Goal: Check status: Check status

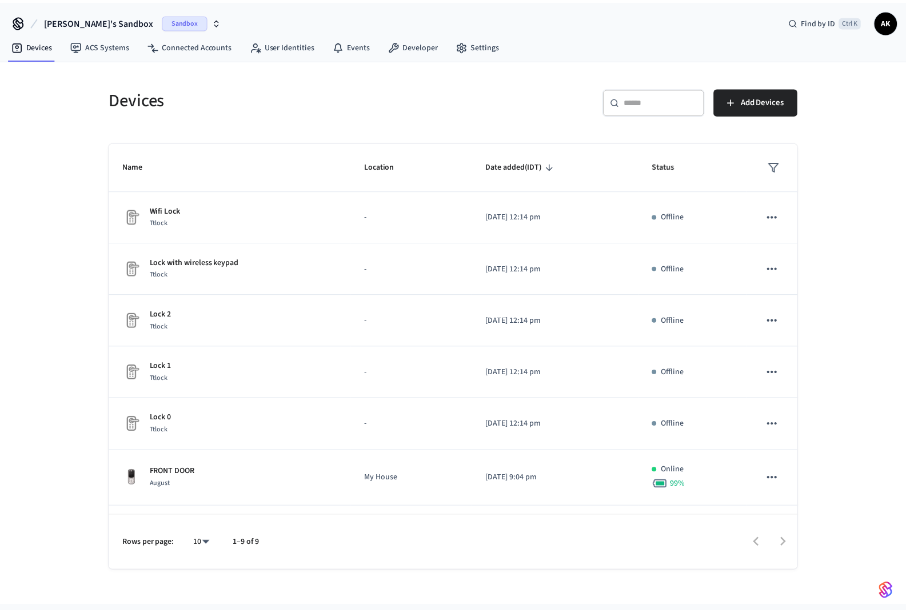
scroll to position [160, 0]
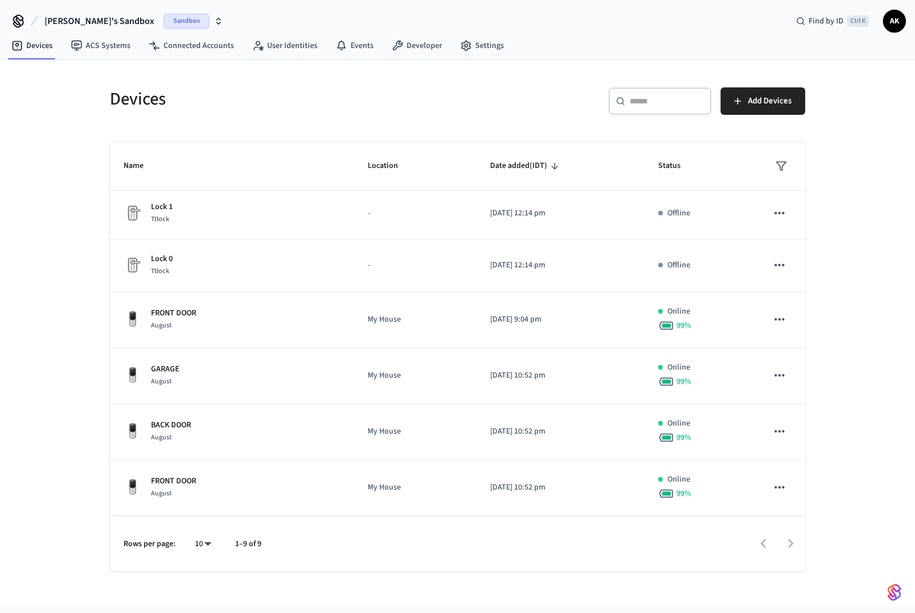
click at [368, 433] on p "My House" at bounding box center [415, 432] width 95 height 12
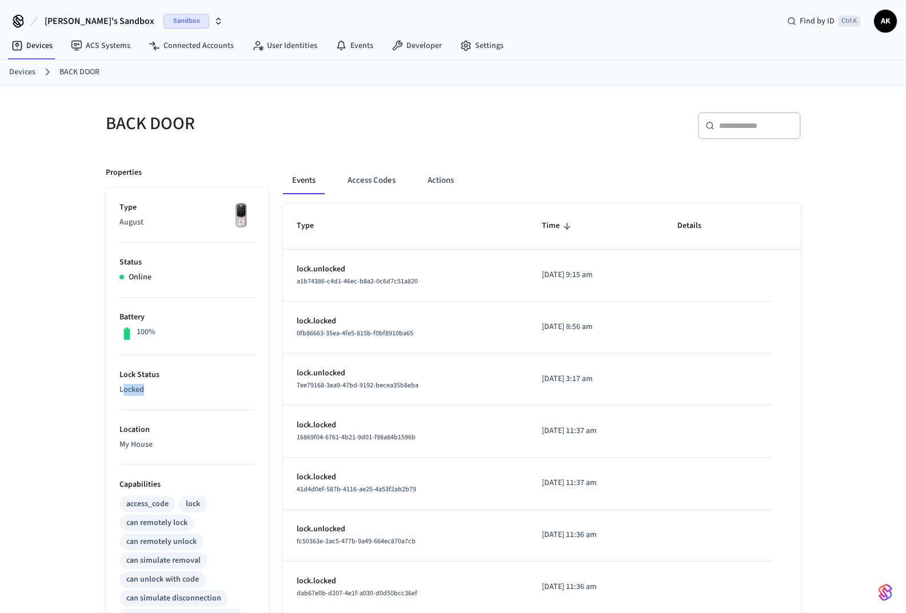
drag, startPoint x: 123, startPoint y: 384, endPoint x: 172, endPoint y: 392, distance: 49.3
click at [172, 392] on p "Locked" at bounding box center [187, 390] width 136 height 12
drag, startPoint x: 604, startPoint y: 276, endPoint x: 508, endPoint y: 276, distance: 96.6
click at [508, 276] on tr "lock.unlocked a1b74386-c4d1-46ec-b8a2-0c6d7c51a820 2025/08/11 at 9:15 am" at bounding box center [542, 276] width 518 height 52
click at [365, 185] on button "Access Codes" at bounding box center [371, 180] width 66 height 27
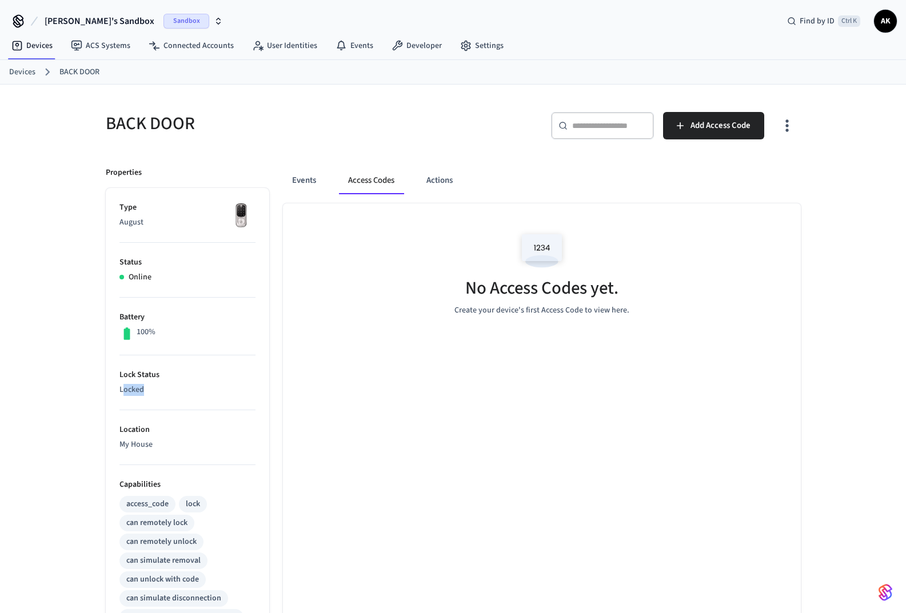
click at [448, 182] on button "Actions" at bounding box center [439, 180] width 45 height 27
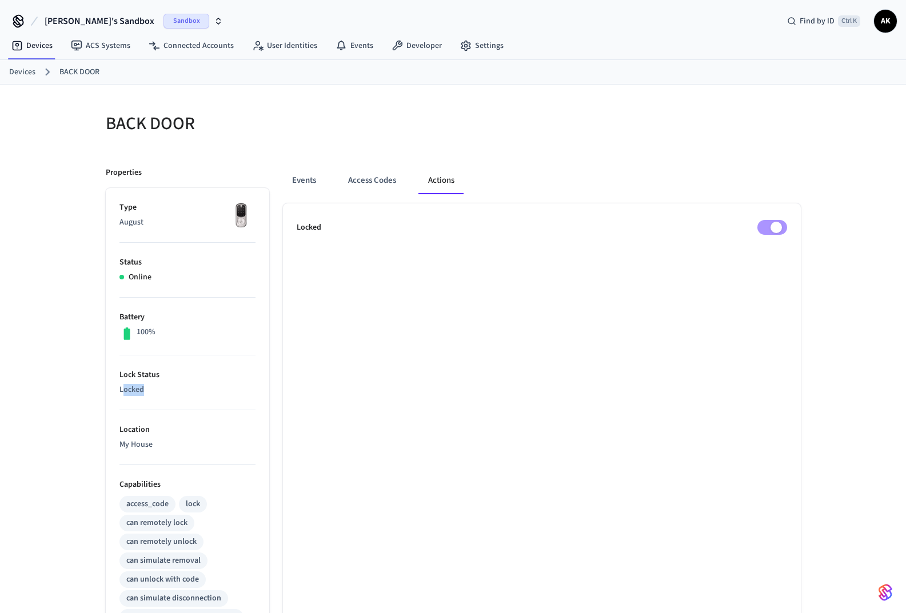
click at [302, 173] on button "Events" at bounding box center [304, 180] width 42 height 27
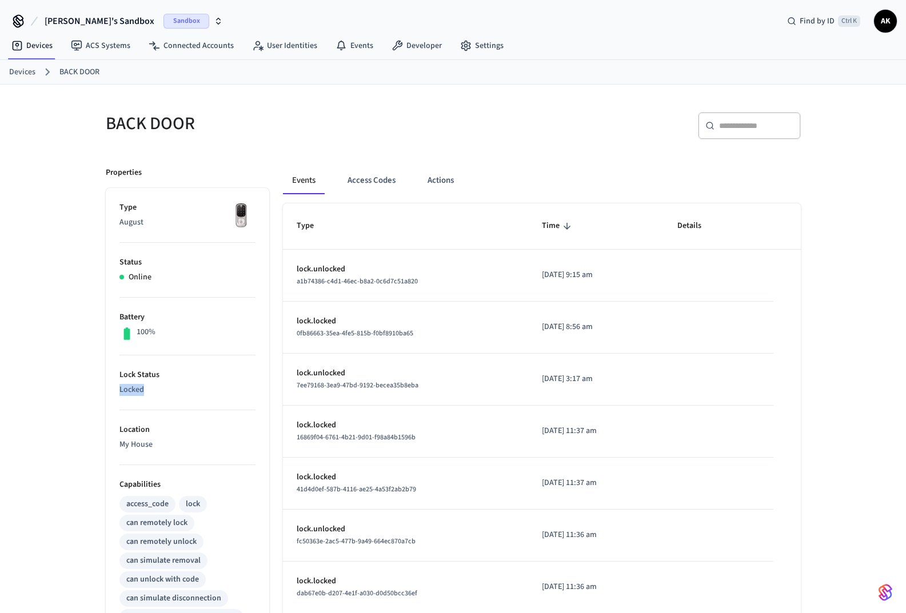
drag, startPoint x: 115, startPoint y: 385, endPoint x: 151, endPoint y: 383, distance: 35.5
click at [149, 384] on ul "Type August Status Online Battery 100% Lock Status Locked Location My House Cap…" at bounding box center [188, 546] width 164 height 716
drag, startPoint x: 308, startPoint y: 269, endPoint x: 416, endPoint y: 289, distance: 110.4
click at [416, 289] on td "lock.unlocked a1b74386-c4d1-46ec-b8a2-0c6d7c51a820" at bounding box center [406, 276] width 246 height 52
click at [542, 275] on p "[DATE] 9:15 am" at bounding box center [596, 275] width 108 height 12
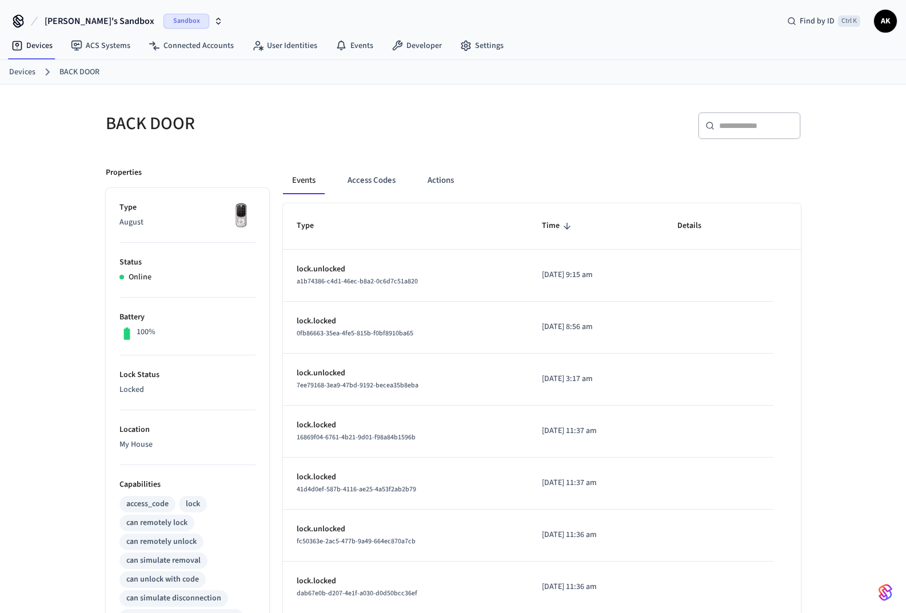
click at [248, 242] on li "Type August" at bounding box center [187, 222] width 136 height 41
drag, startPoint x: 305, startPoint y: 268, endPoint x: 417, endPoint y: 281, distance: 112.9
click at [408, 281] on td "lock.unlocked a1b74386-c4d1-46ec-b8a2-0c6d7c51a820" at bounding box center [406, 276] width 246 height 52
drag, startPoint x: 569, startPoint y: 270, endPoint x: 696, endPoint y: 289, distance: 127.8
click at [679, 278] on tr "lock.unlocked a1b74386-c4d1-46ec-b8a2-0c6d7c51a820 2025/08/11 at 9:15 am" at bounding box center [542, 276] width 518 height 52
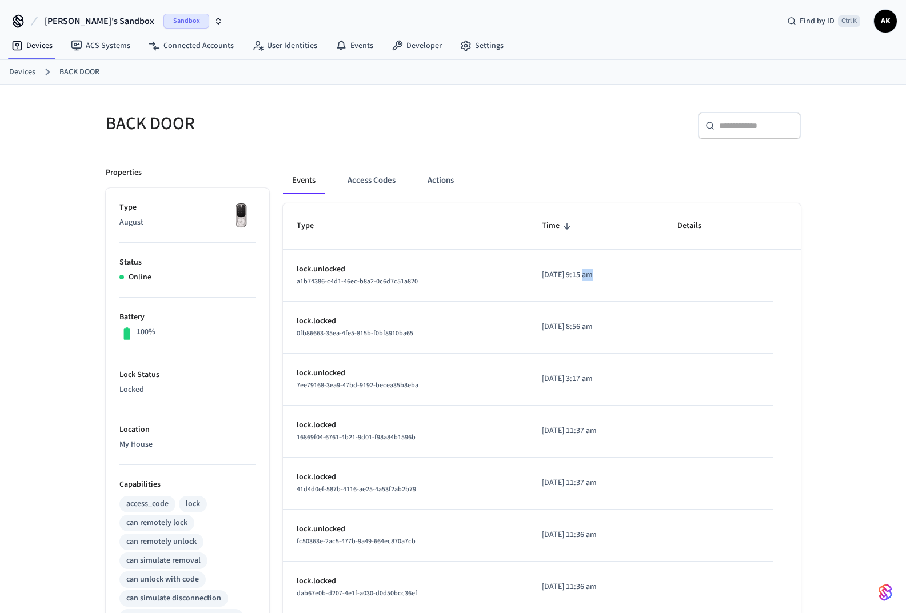
click at [374, 175] on button "Access Codes" at bounding box center [371, 180] width 66 height 27
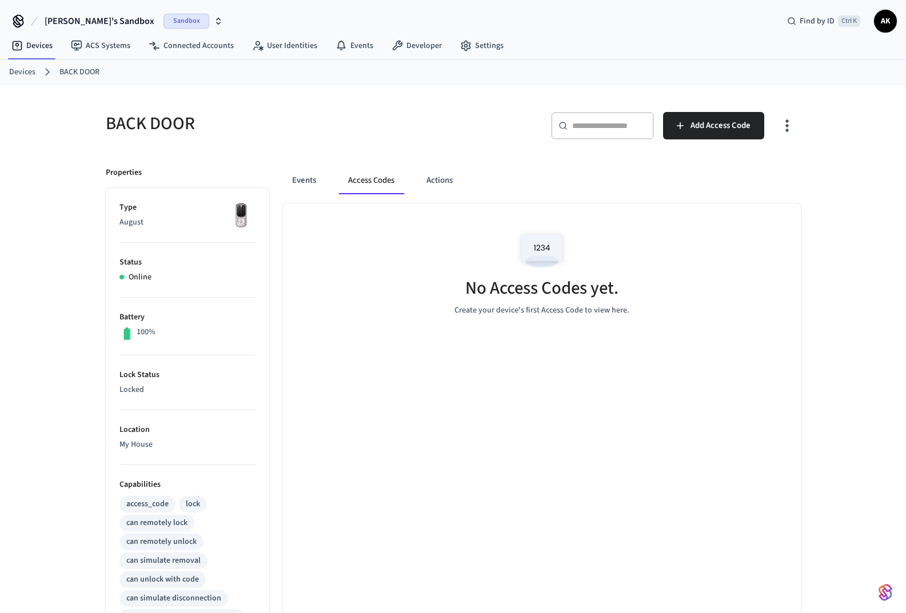
click at [444, 179] on button "Actions" at bounding box center [439, 180] width 45 height 27
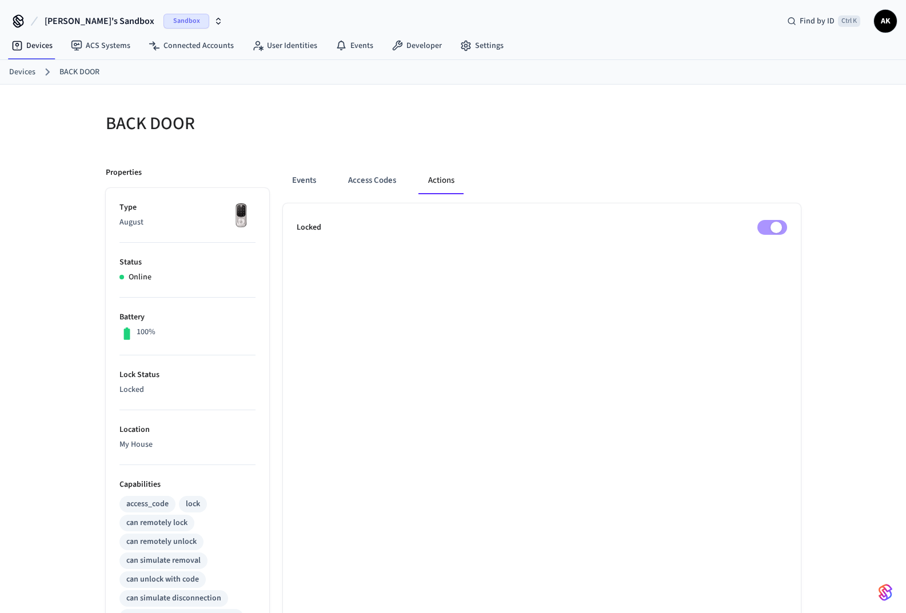
click at [309, 183] on button "Events" at bounding box center [304, 180] width 42 height 27
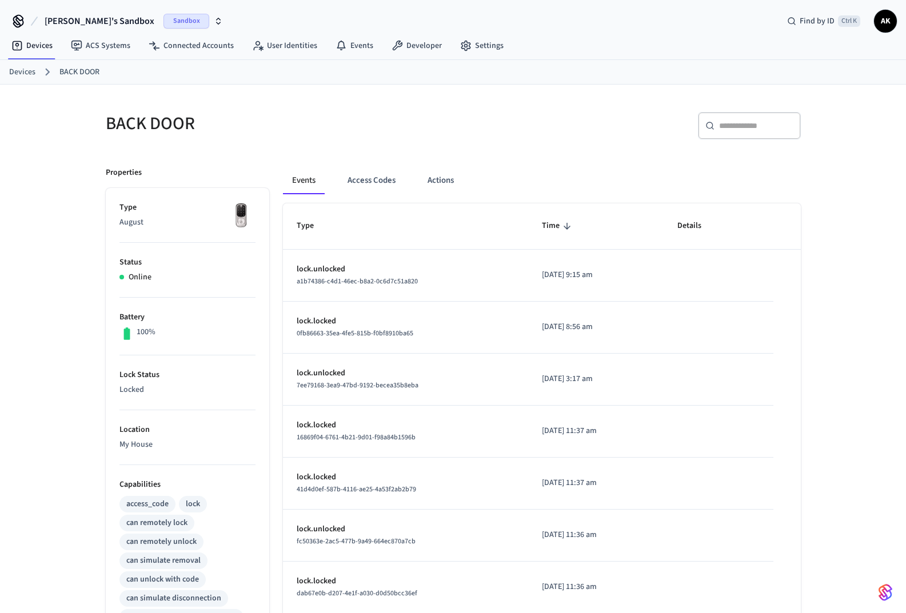
drag, startPoint x: 107, startPoint y: 383, endPoint x: 171, endPoint y: 381, distance: 63.5
click at [165, 381] on ul "Type August Status Online Battery 100% Lock Status Locked Location My House Cap…" at bounding box center [188, 546] width 164 height 716
drag, startPoint x: 322, startPoint y: 269, endPoint x: 321, endPoint y: 286, distance: 17.2
click at [321, 286] on td "lock.unlocked a1b74386-c4d1-46ec-b8a2-0c6d7c51a820" at bounding box center [406, 276] width 246 height 52
click at [26, 65] on ol "Devices BACK DOOR" at bounding box center [457, 72] width 897 height 15
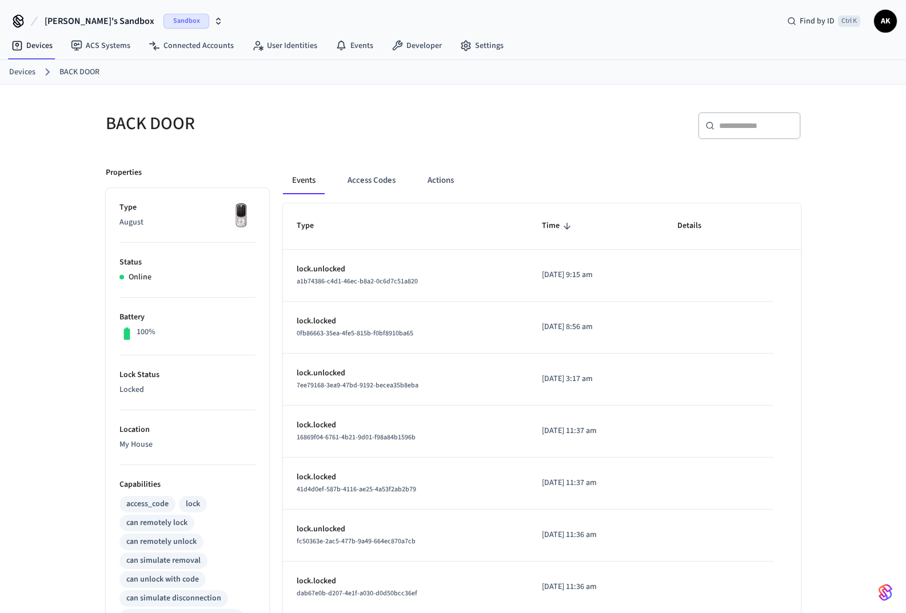
click at [20, 69] on link "Devices" at bounding box center [22, 72] width 26 height 12
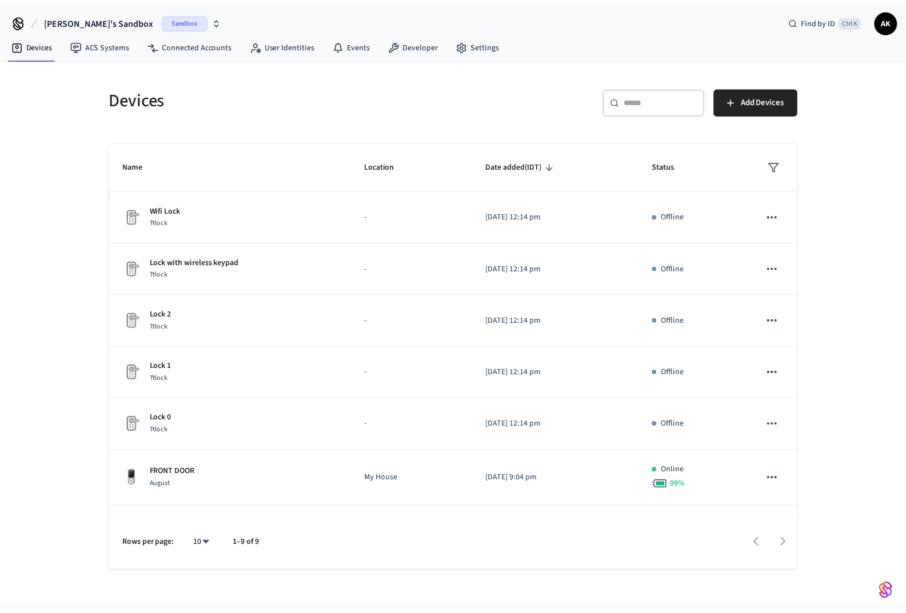
scroll to position [160, 0]
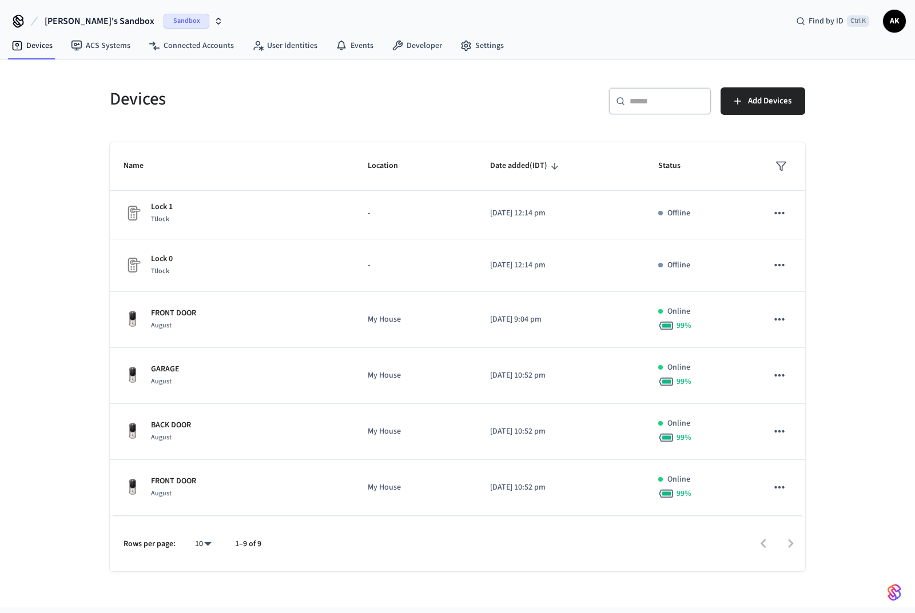
click at [179, 377] on div "GARAGE August" at bounding box center [231, 376] width 217 height 24
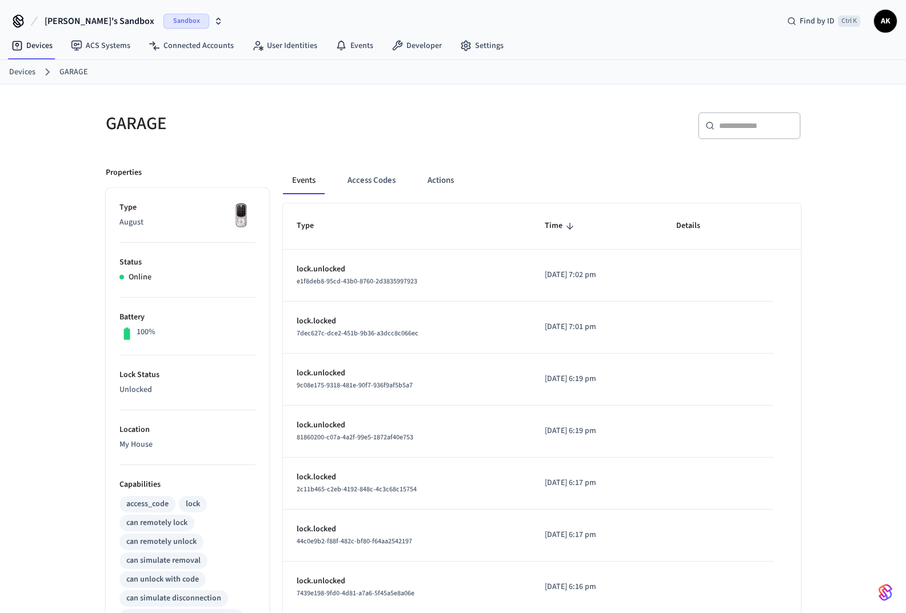
click at [181, 310] on li "Battery 100%" at bounding box center [187, 327] width 136 height 58
